Goal: Information Seeking & Learning: Learn about a topic

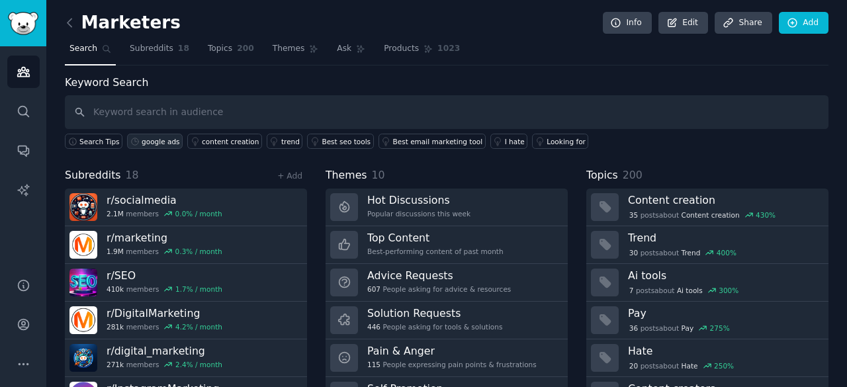
click at [157, 143] on div "google ads" at bounding box center [161, 141] width 38 height 9
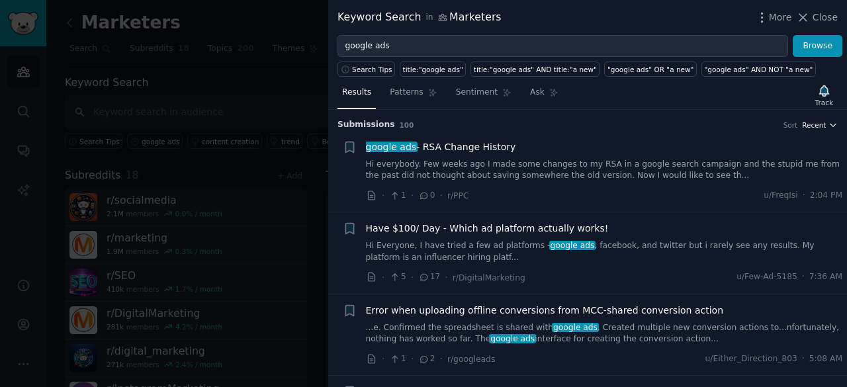
click at [812, 125] on span "Recent" at bounding box center [814, 124] width 24 height 9
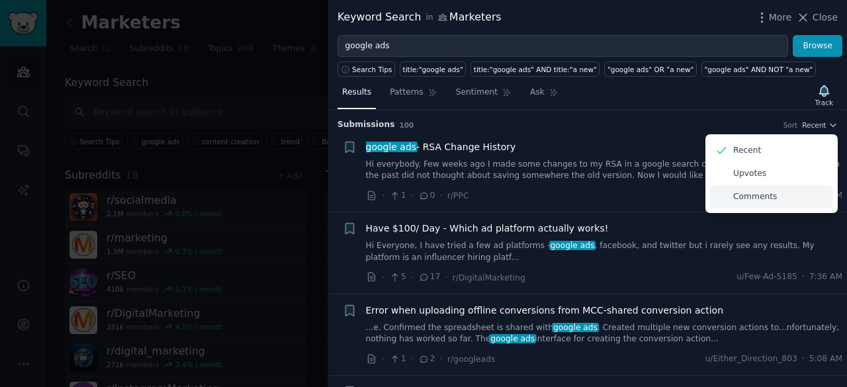
click at [758, 191] on p "Comments" at bounding box center [755, 197] width 44 height 12
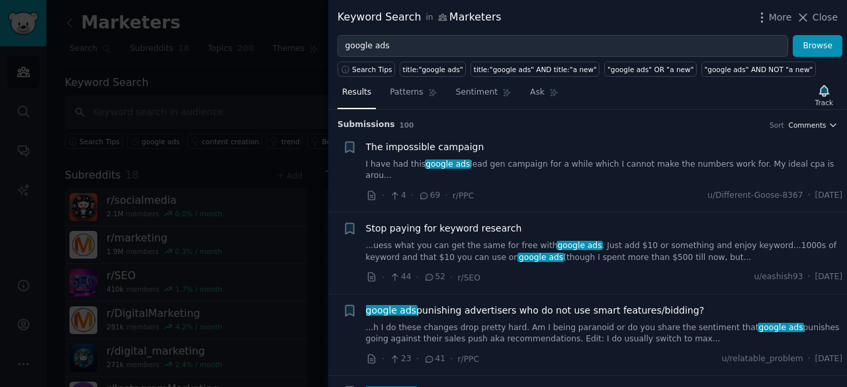
click at [810, 125] on span "Comments" at bounding box center [807, 124] width 38 height 9
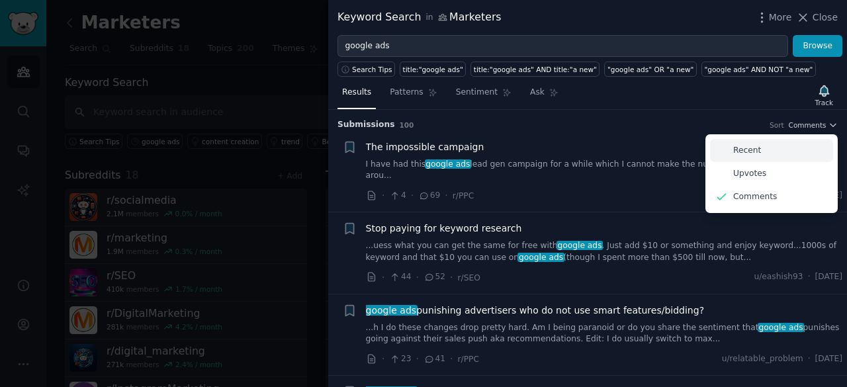
click at [784, 139] on div "Recent" at bounding box center [771, 150] width 123 height 23
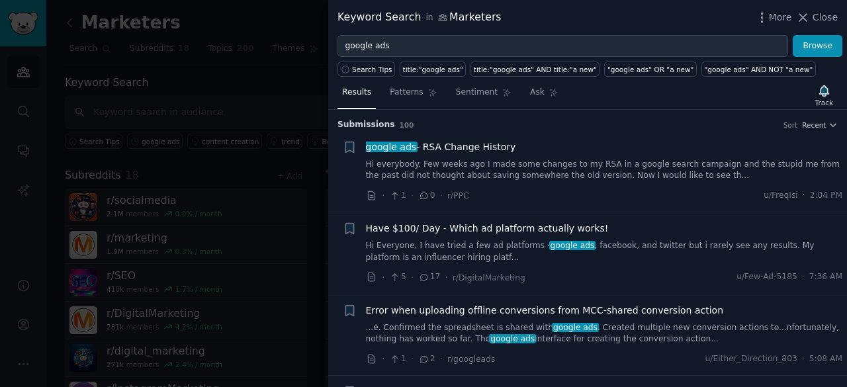
click at [631, 165] on link "Hi everybody. Few weeks ago I made some changes to my RSA in a google search ca…" at bounding box center [604, 170] width 477 height 23
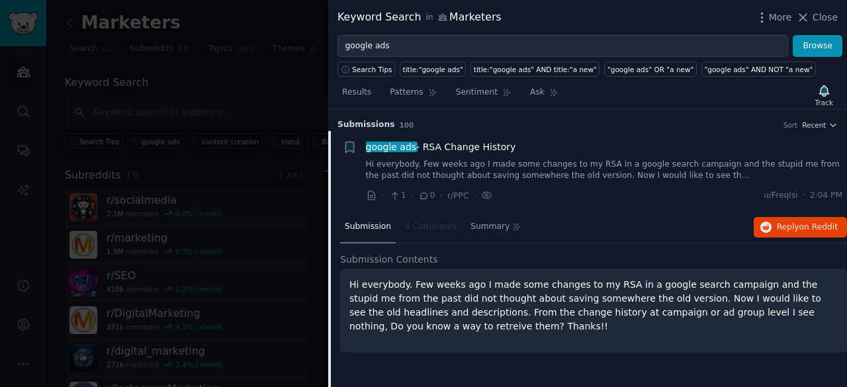
scroll to position [21, 0]
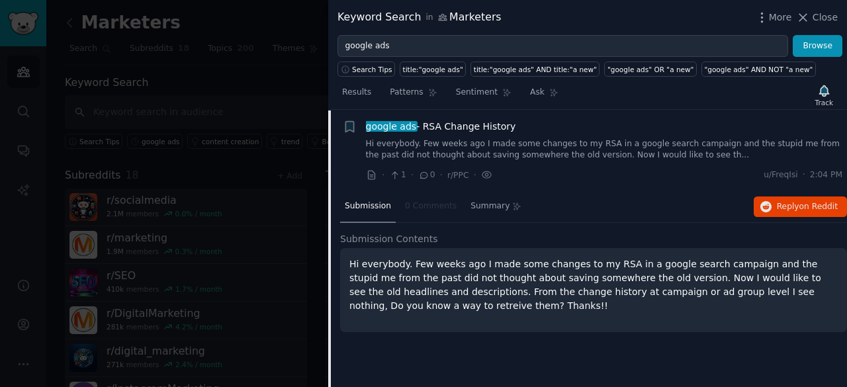
click at [386, 245] on div "Submission Contents Hi everybody. Few weeks ago I made some changes to my RSA i…" at bounding box center [593, 282] width 507 height 101
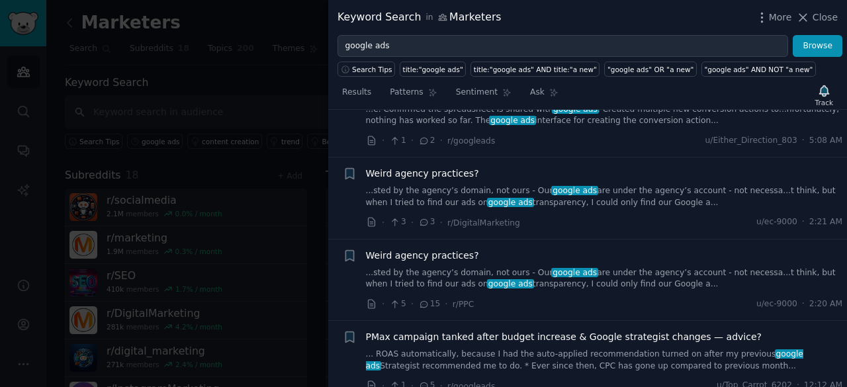
scroll to position [439, 0]
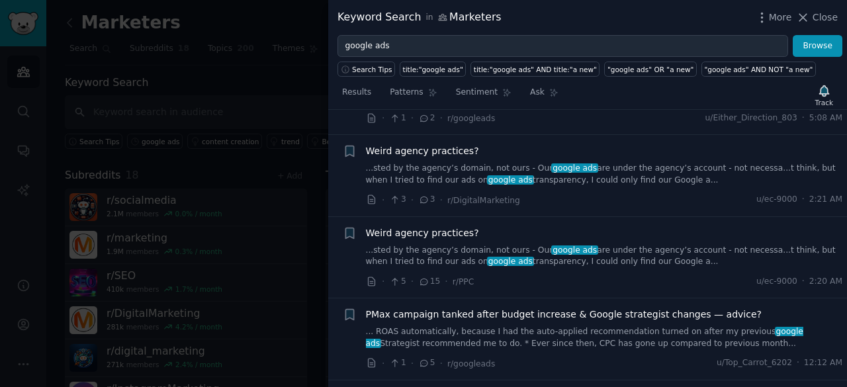
click at [673, 174] on link "...sted by the agency’s domain, not ours - Our google ads are under the agency’…" at bounding box center [604, 174] width 477 height 23
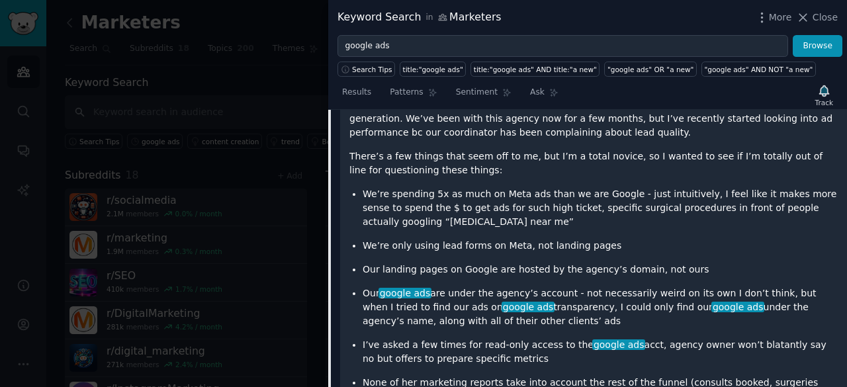
scroll to position [265, 0]
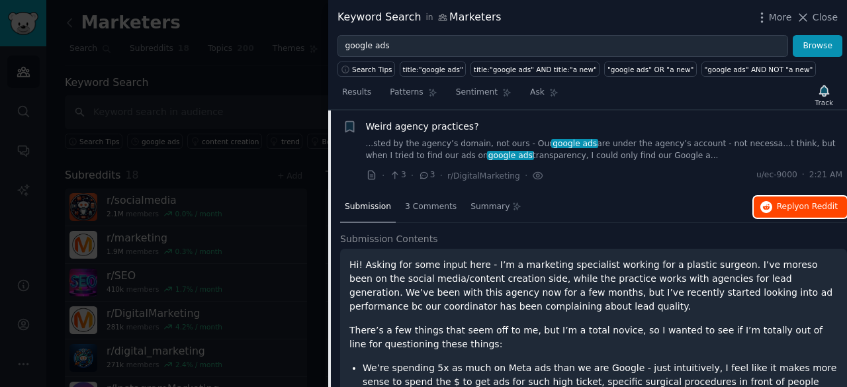
click at [800, 202] on span "on Reddit" at bounding box center [818, 206] width 38 height 9
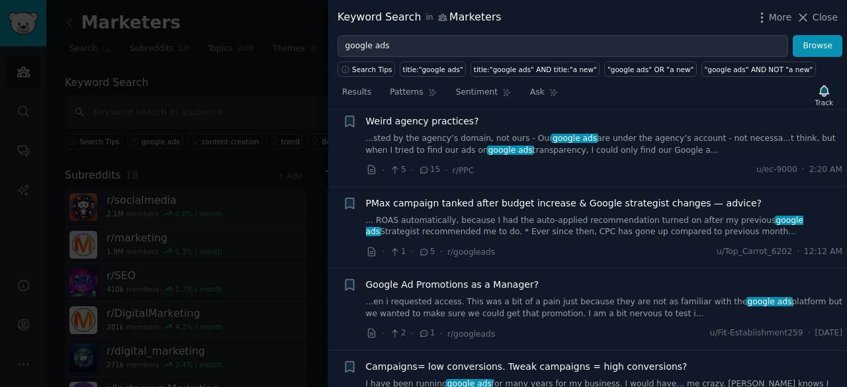
scroll to position [821, 0]
click at [650, 214] on link "... ROAS automatically, because I had the auto-applied recommendation turned on…" at bounding box center [604, 225] width 477 height 23
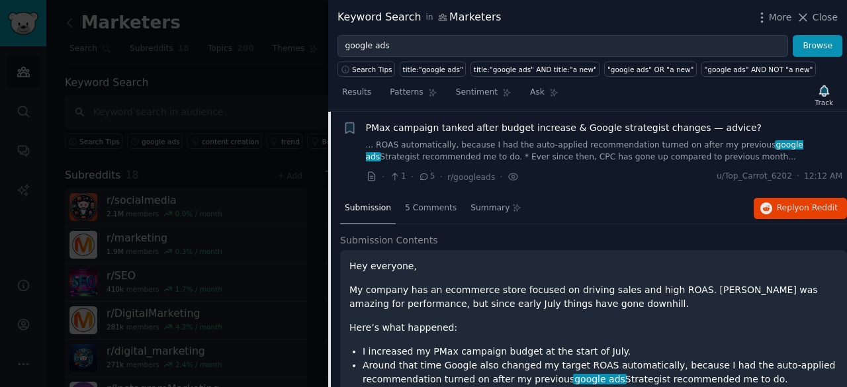
scroll to position [428, 0]
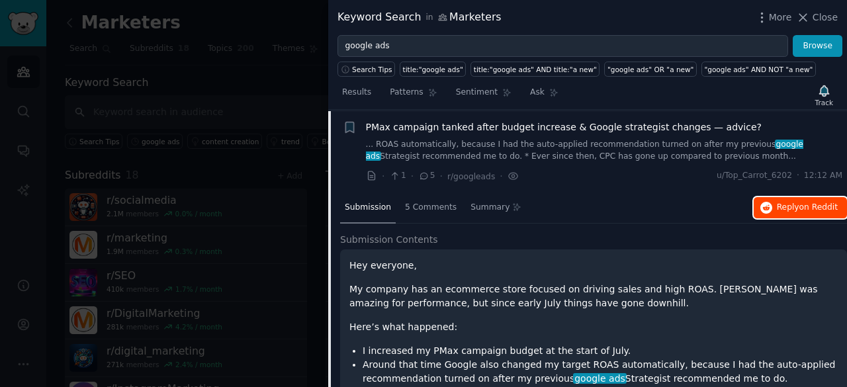
click at [776, 197] on button "Reply on Reddit" at bounding box center [799, 207] width 93 height 21
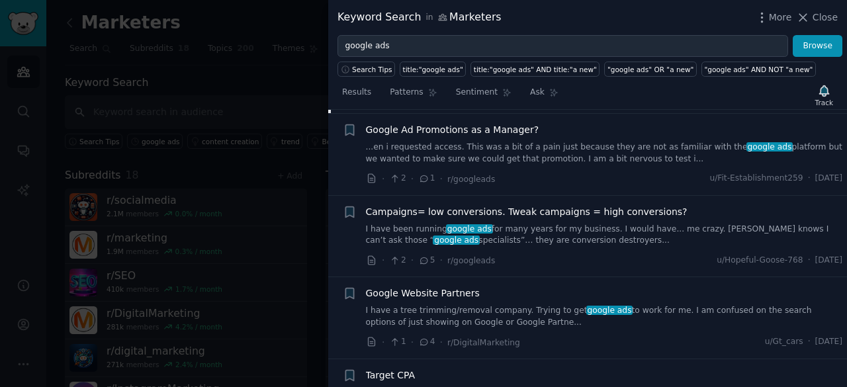
scroll to position [870, 0]
click at [573, 223] on link "I have been running google ads for many years for my business. I would have... …" at bounding box center [604, 234] width 477 height 23
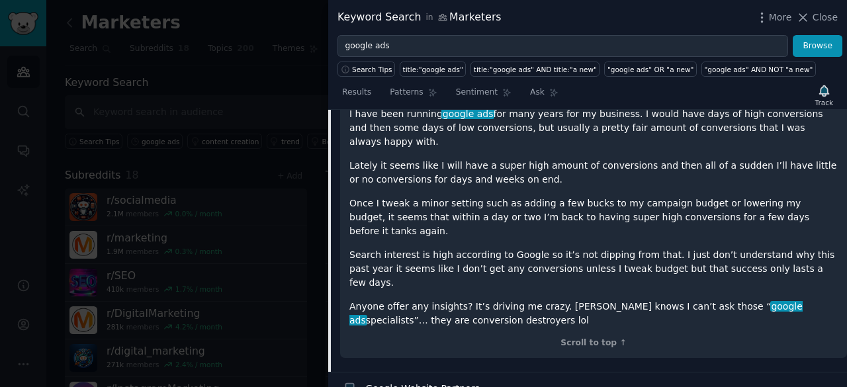
scroll to position [663, 0]
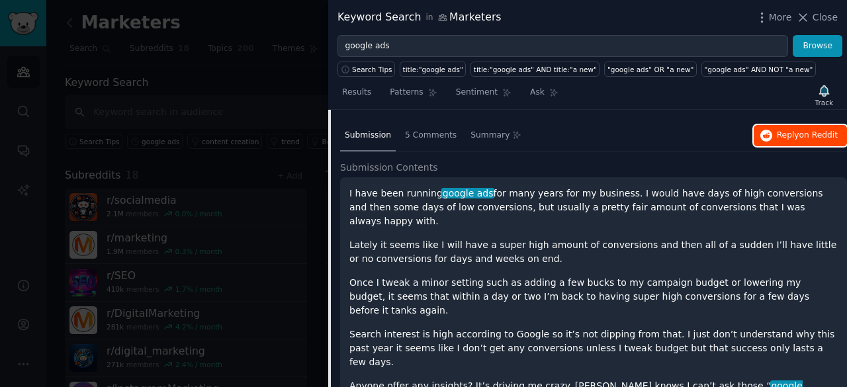
click at [803, 130] on span "on Reddit" at bounding box center [818, 134] width 38 height 9
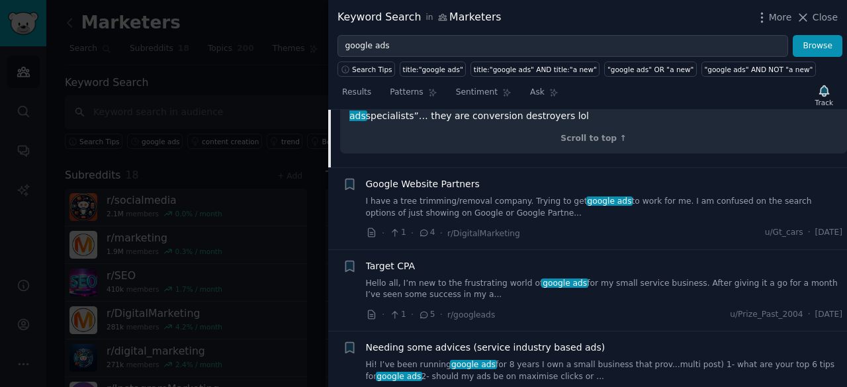
scroll to position [951, 0]
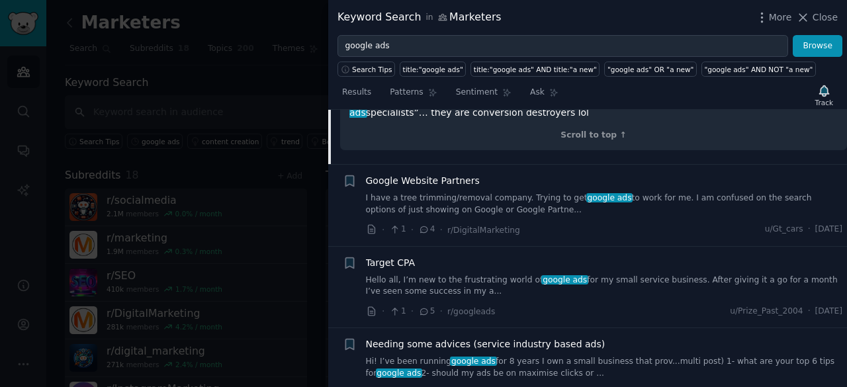
click at [700, 275] on link "Hello all, I’m new to the frustrating world of google ads for my small service …" at bounding box center [604, 286] width 477 height 23
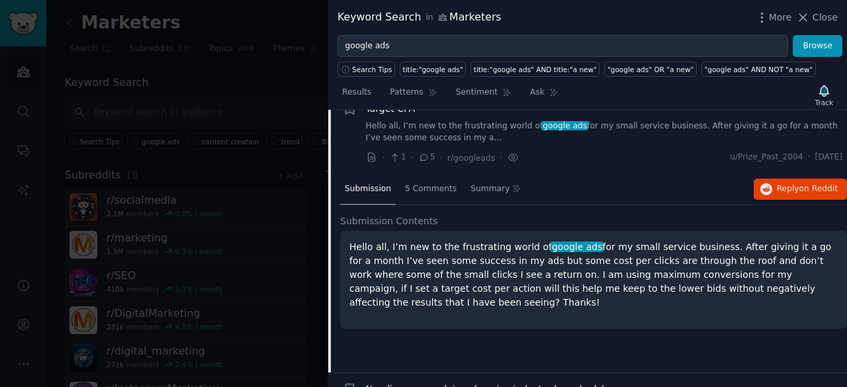
scroll to position [774, 0]
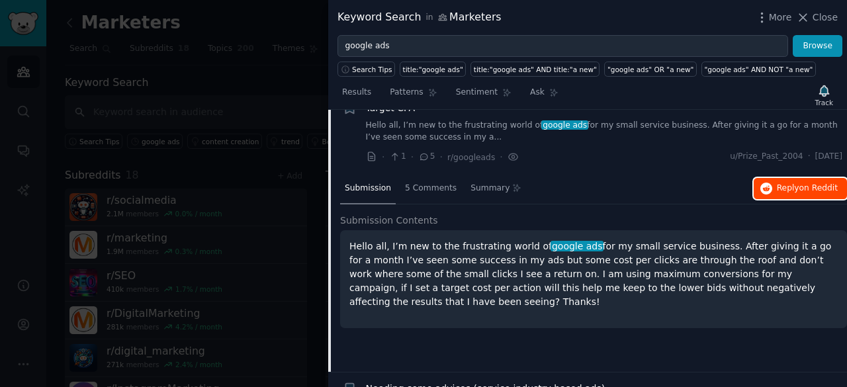
click at [806, 192] on button "Reply on Reddit" at bounding box center [799, 188] width 93 height 21
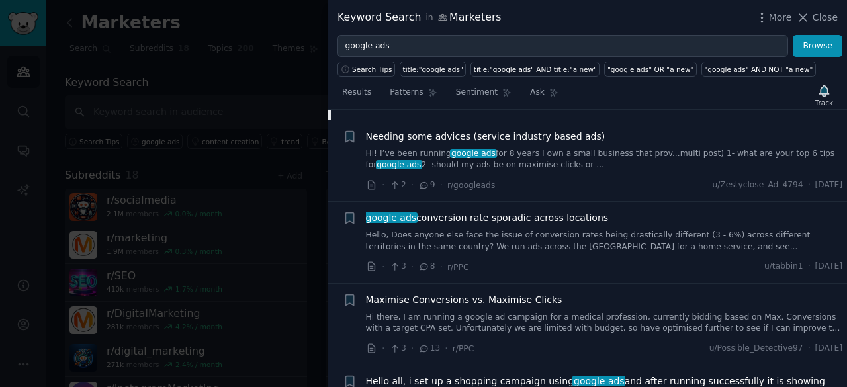
scroll to position [1027, 0]
click at [810, 22] on icon at bounding box center [803, 18] width 14 height 14
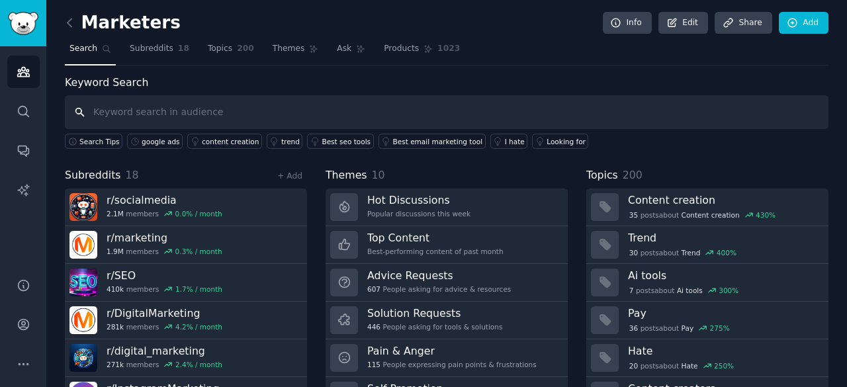
click at [235, 108] on input "text" at bounding box center [446, 112] width 763 height 34
type input "performance marketer"
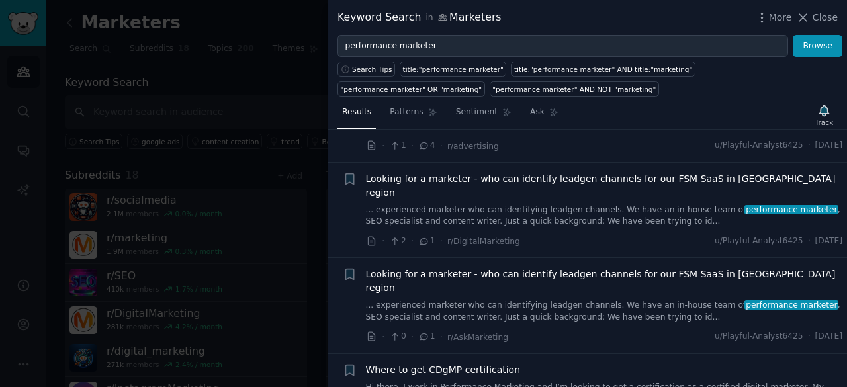
scroll to position [671, 0]
